Goal: Find specific page/section: Find specific page/section

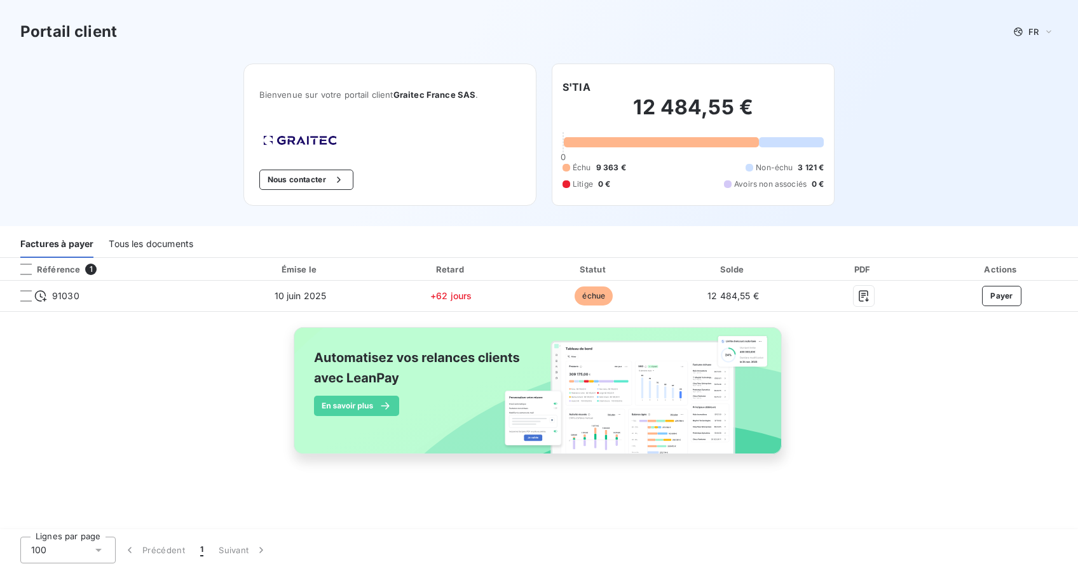
click at [85, 558] on div "100" at bounding box center [67, 550] width 95 height 27
click at [219, 513] on div "Référence 1 Émise le Retard Statut Solde PDF Actions 91030 10 juin 2025 +62 jou…" at bounding box center [539, 394] width 1078 height 273
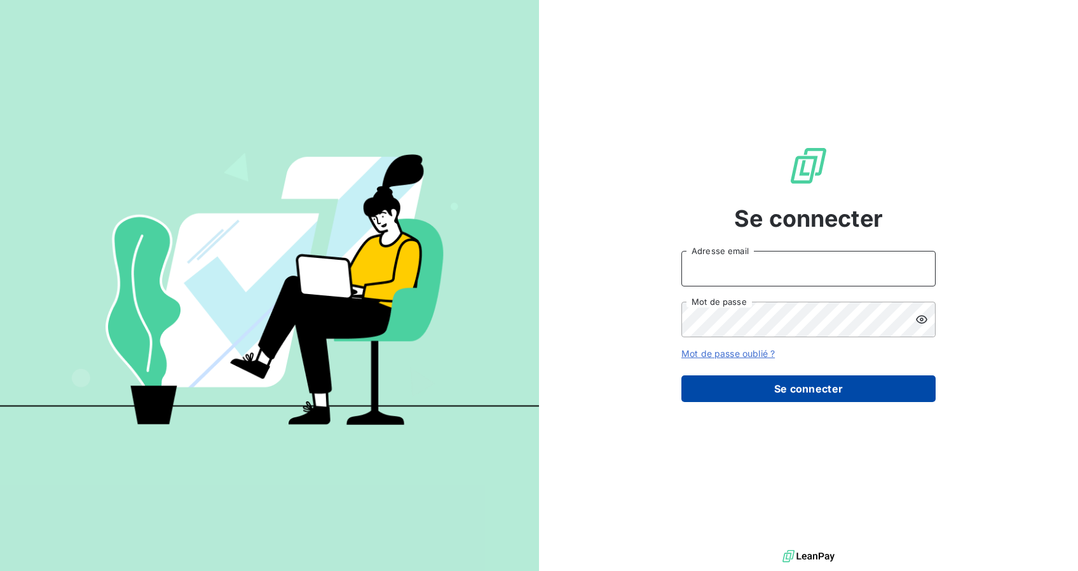
type input "[PERSON_NAME][EMAIL_ADDRESS][DOMAIN_NAME]"
click at [813, 383] on button "Se connecter" at bounding box center [808, 389] width 254 height 27
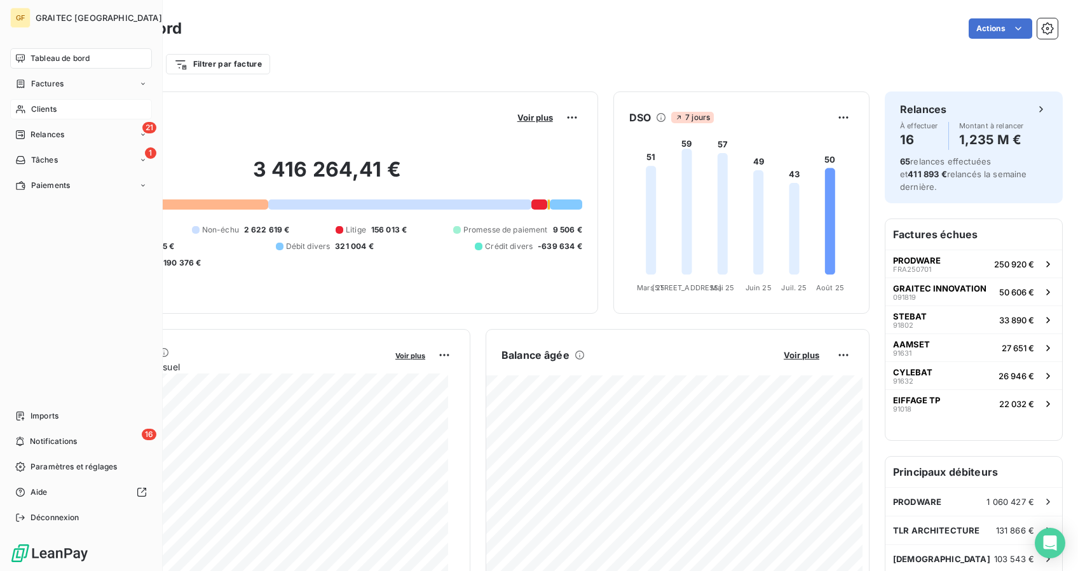
click at [78, 102] on div "Clients" at bounding box center [81, 109] width 142 height 20
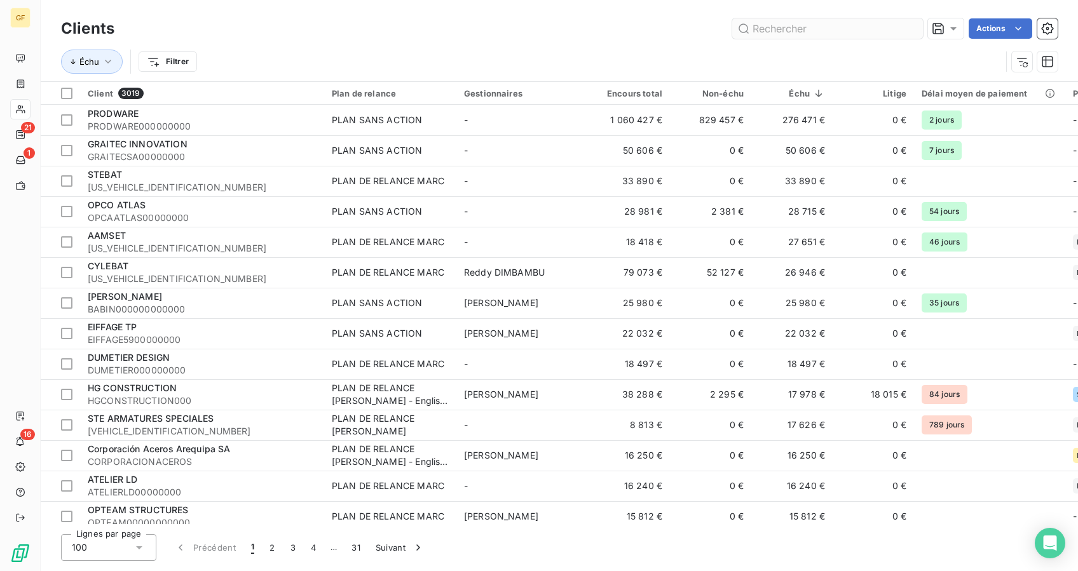
click at [865, 26] on input "text" at bounding box center [827, 28] width 191 height 20
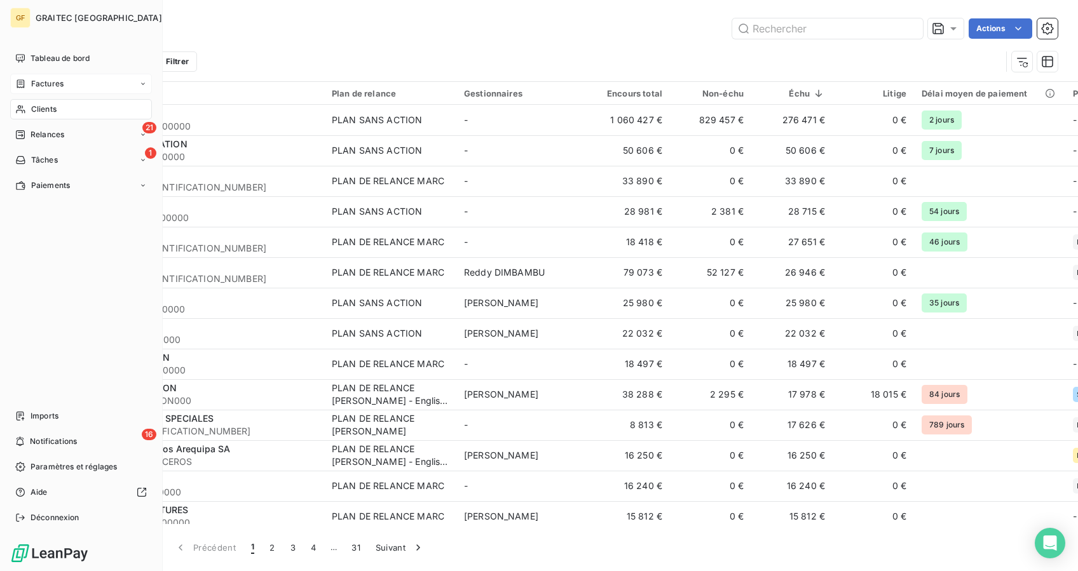
click at [65, 82] on div "Factures" at bounding box center [81, 84] width 142 height 20
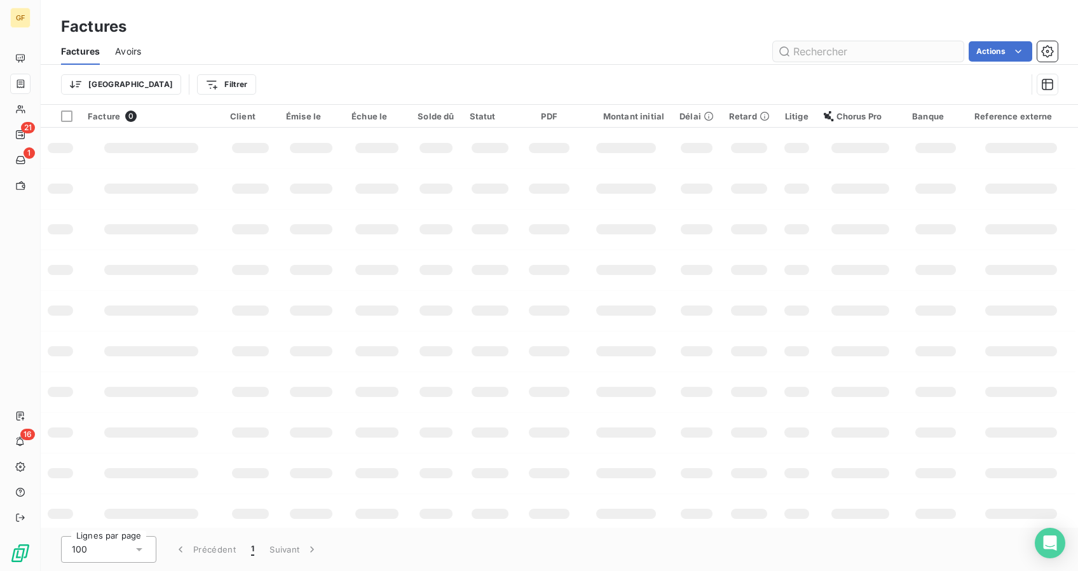
click at [812, 53] on input "text" at bounding box center [868, 51] width 191 height 20
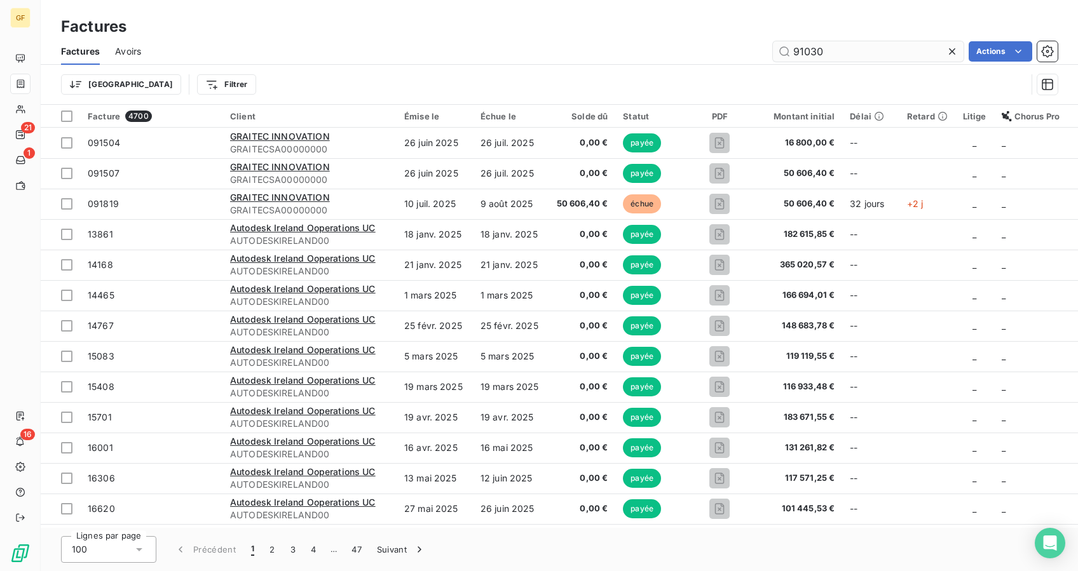
click at [806, 52] on input "91030" at bounding box center [868, 51] width 191 height 20
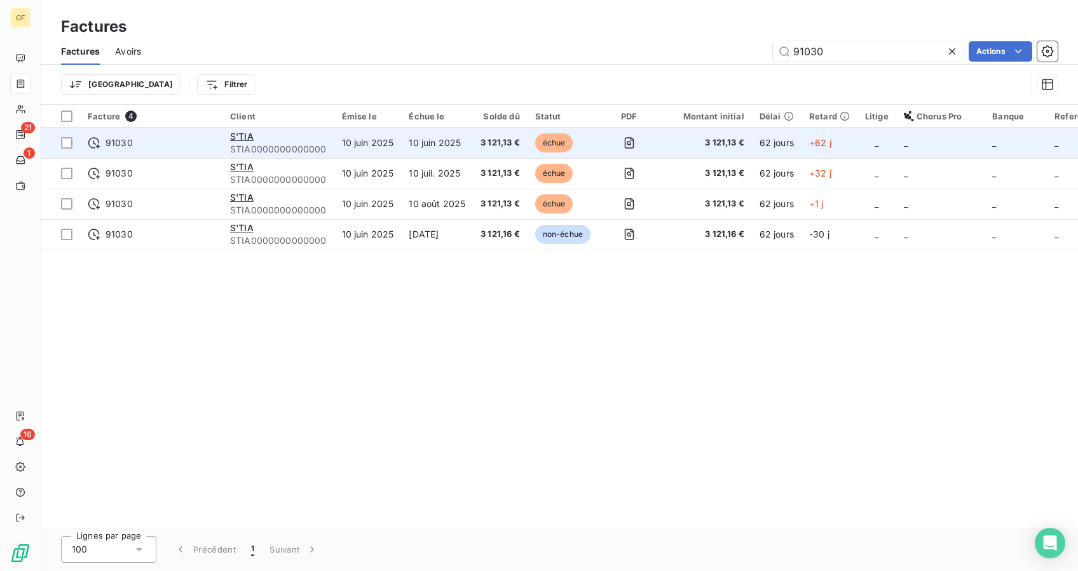
type input "91030"
click at [239, 142] on div "S'TIA" at bounding box center [278, 136] width 97 height 13
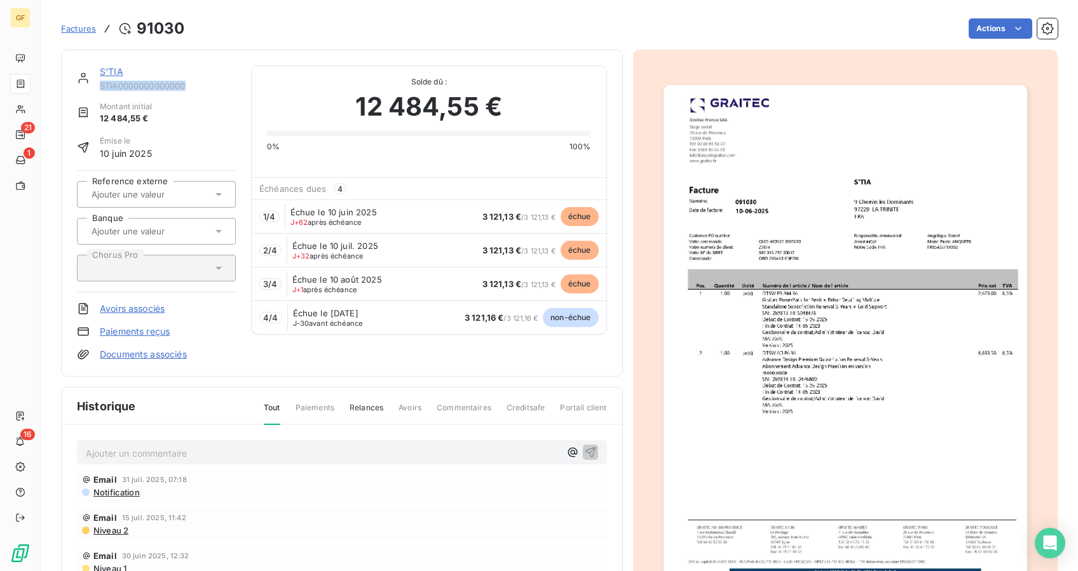
drag, startPoint x: 206, startPoint y: 83, endPoint x: 95, endPoint y: 82, distance: 111.8
click at [95, 82] on div "S'TIA STIA0000000000000" at bounding box center [156, 77] width 159 height 25
copy span "STIA0000000000000"
click at [808, 433] on img "button" at bounding box center [844, 341] width 363 height 513
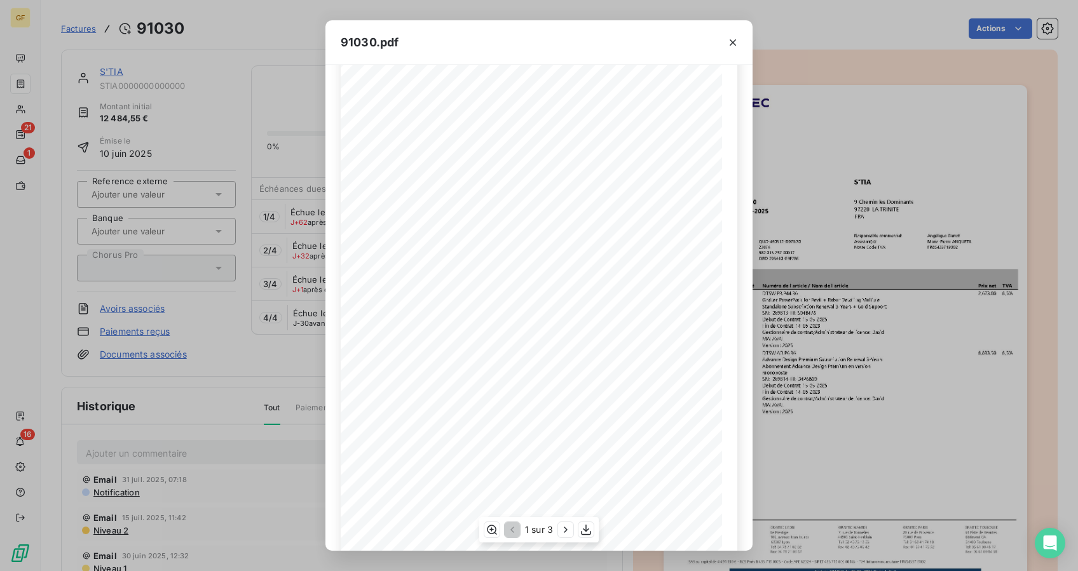
scroll to position [83, 0]
click at [563, 529] on icon "button" at bounding box center [565, 530] width 13 height 13
